Goal: Obtain resource: Download file/media

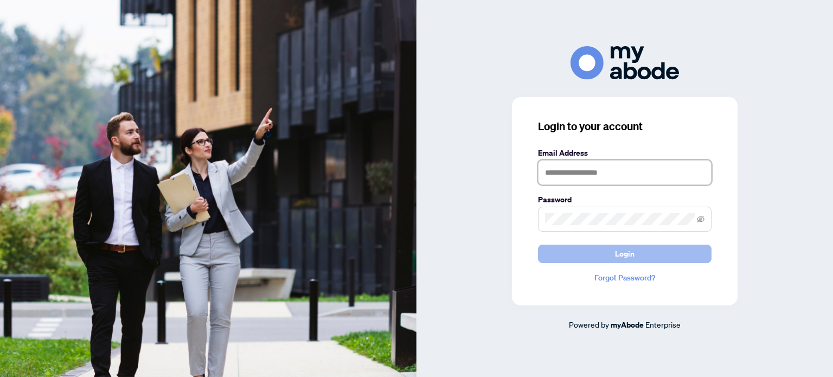
type input "**********"
click at [620, 262] on span "Login" at bounding box center [625, 253] width 20 height 17
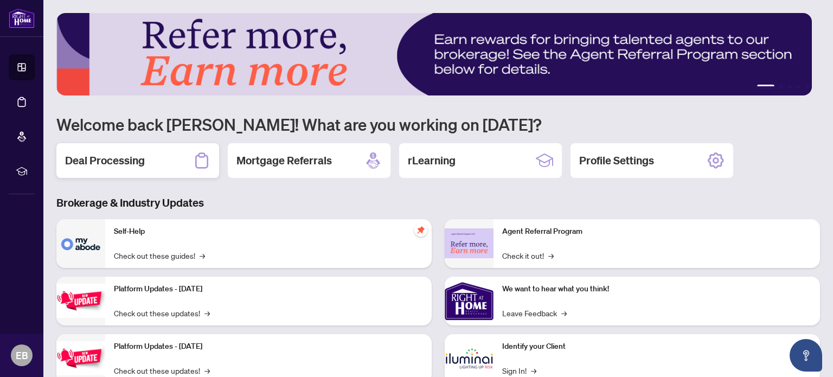
click at [115, 164] on h2 "Deal Processing" at bounding box center [105, 160] width 80 height 15
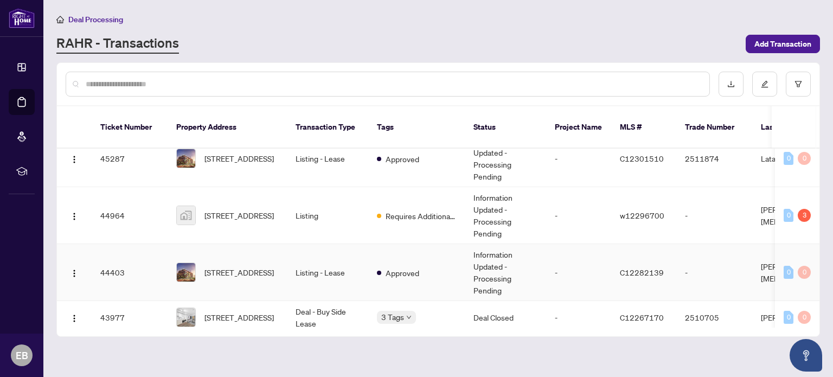
scroll to position [163, 0]
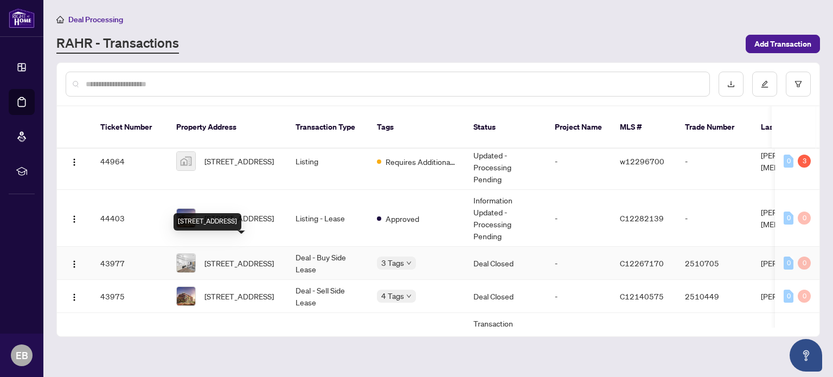
click at [255, 257] on span "[STREET_ADDRESS]" at bounding box center [238, 263] width 69 height 12
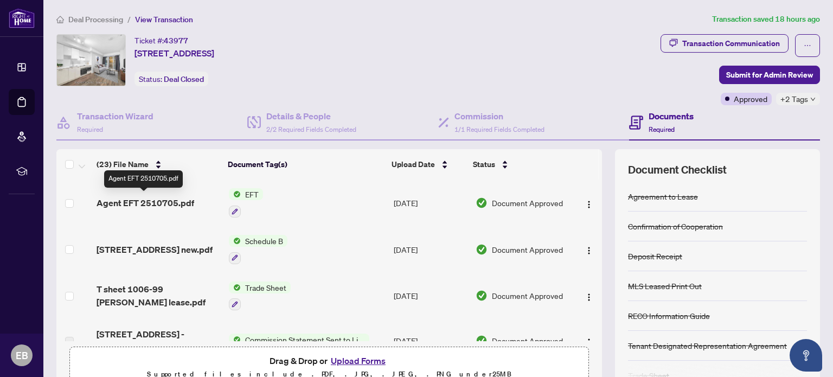
click at [168, 200] on span "Agent EFT 2510705.pdf" at bounding box center [146, 202] width 98 height 13
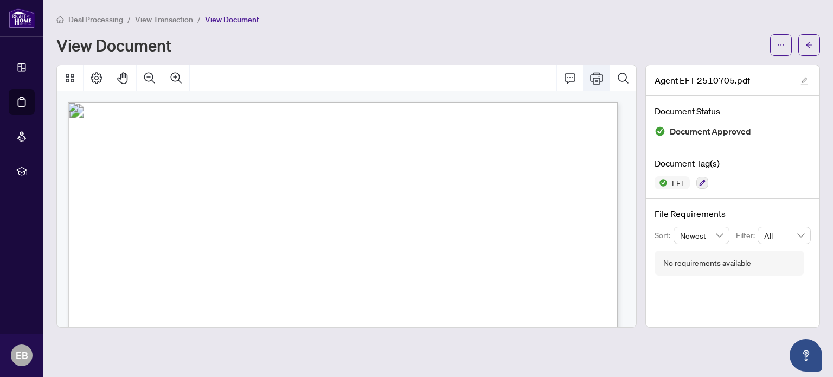
click at [601, 78] on icon "Print" at bounding box center [596, 78] width 13 height 13
